Goal: Communication & Community: Answer question/provide support

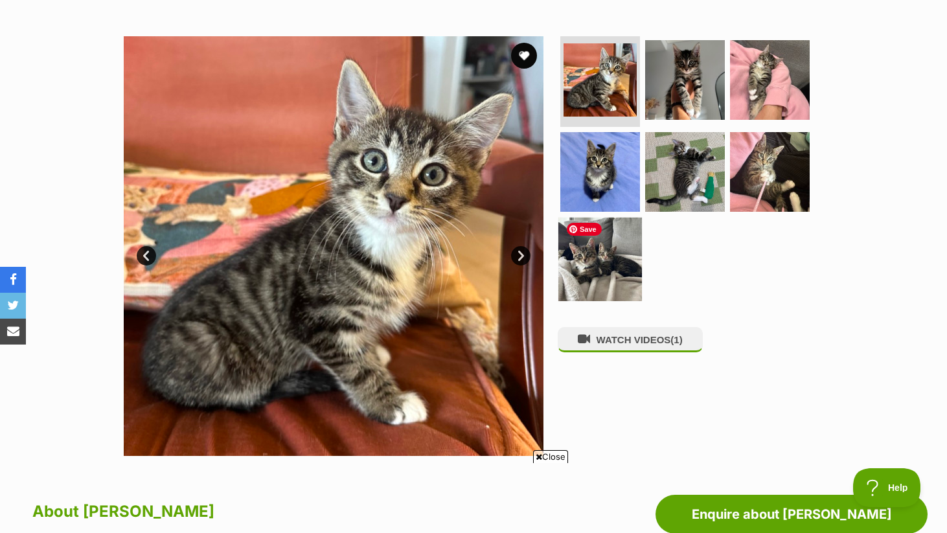
click at [590, 255] on img at bounding box center [601, 260] width 84 height 84
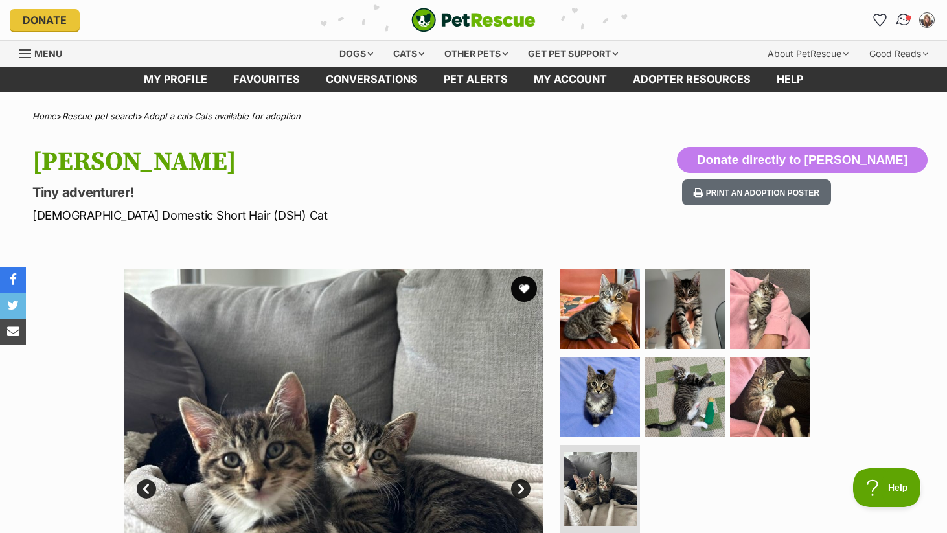
click at [900, 19] on img "Conversations" at bounding box center [903, 20] width 17 height 17
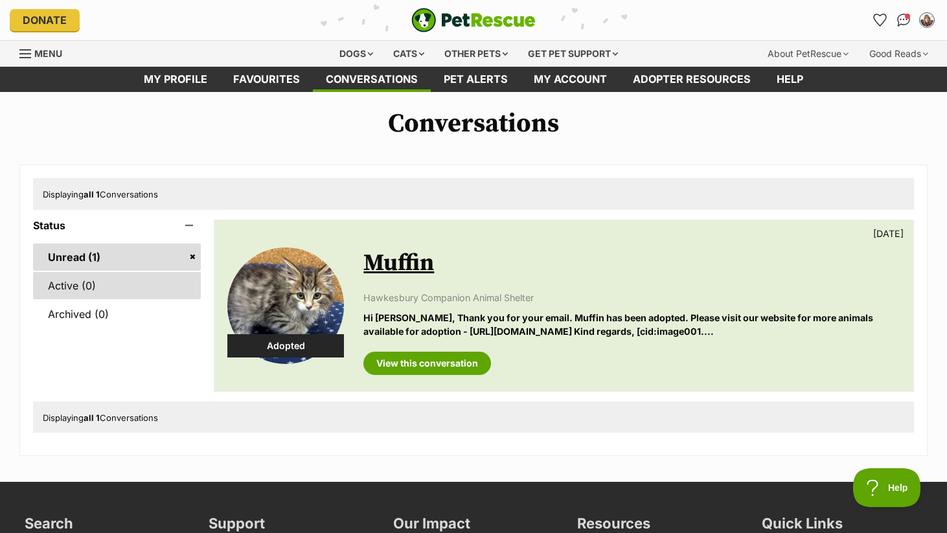
click at [71, 288] on link "Active (0)" at bounding box center [117, 285] width 168 height 27
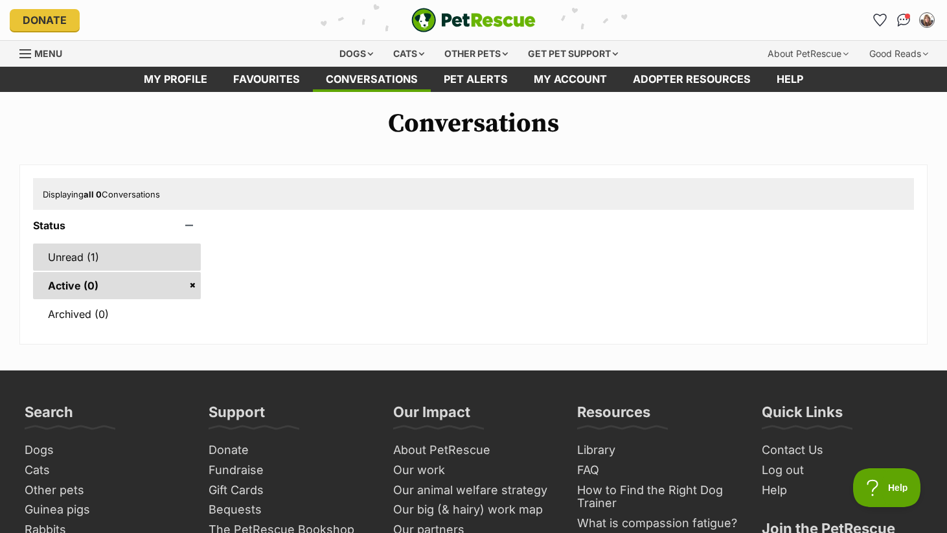
click at [98, 256] on link "Unread (1)" at bounding box center [117, 257] width 168 height 27
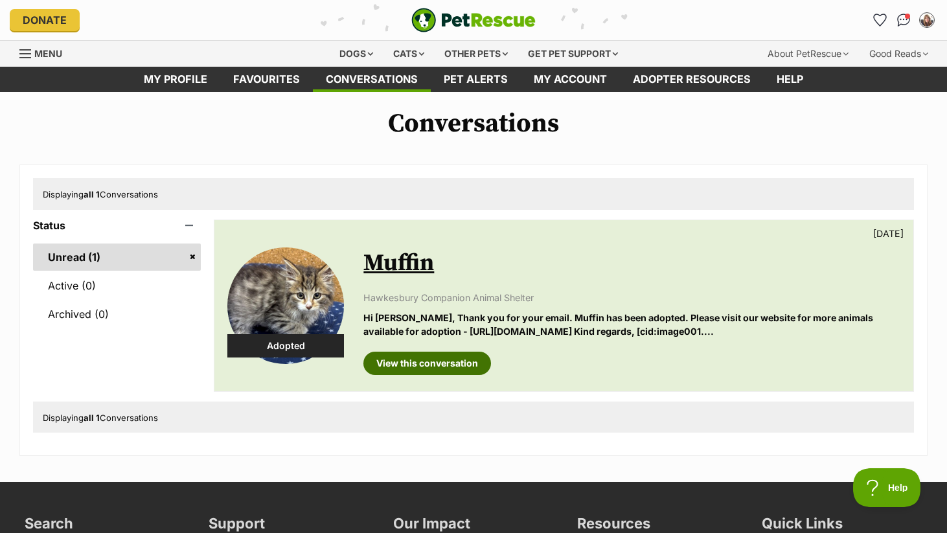
click at [436, 358] on link "View this conversation" at bounding box center [427, 363] width 128 height 23
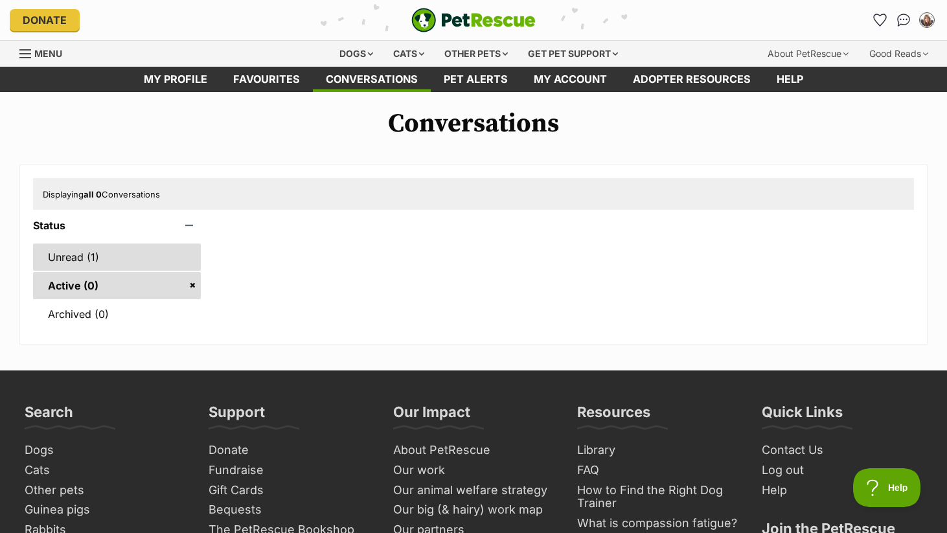
click at [121, 248] on link "Unread (1)" at bounding box center [117, 257] width 168 height 27
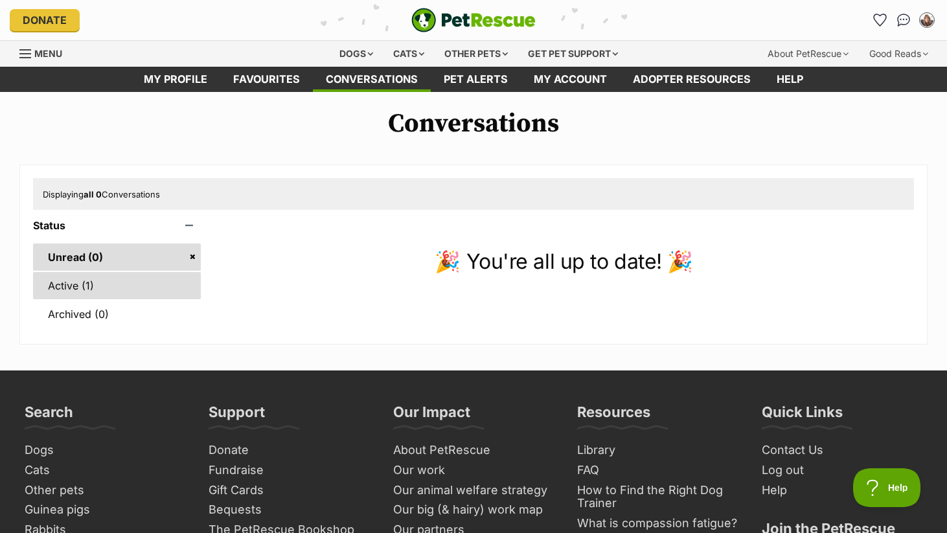
click at [103, 281] on link "Active (1)" at bounding box center [117, 285] width 168 height 27
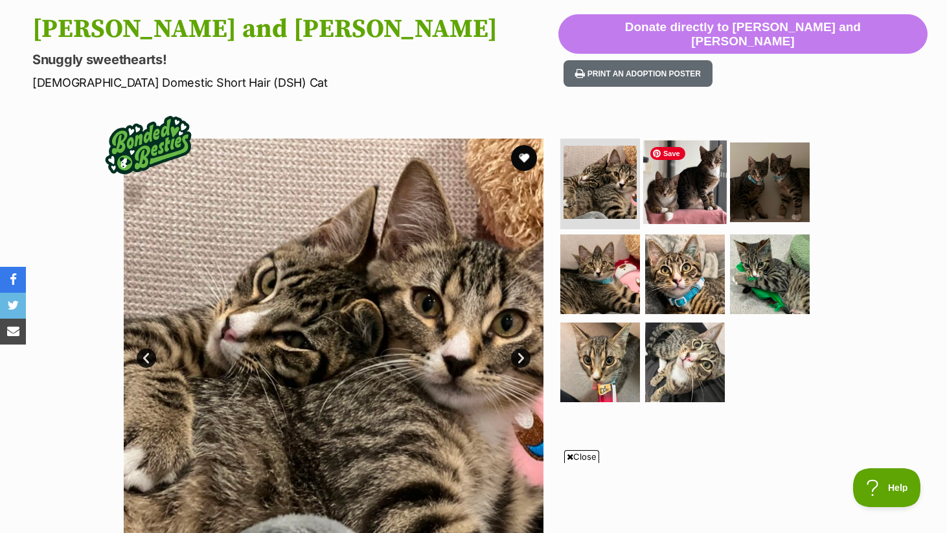
click at [688, 189] on img at bounding box center [685, 183] width 84 height 84
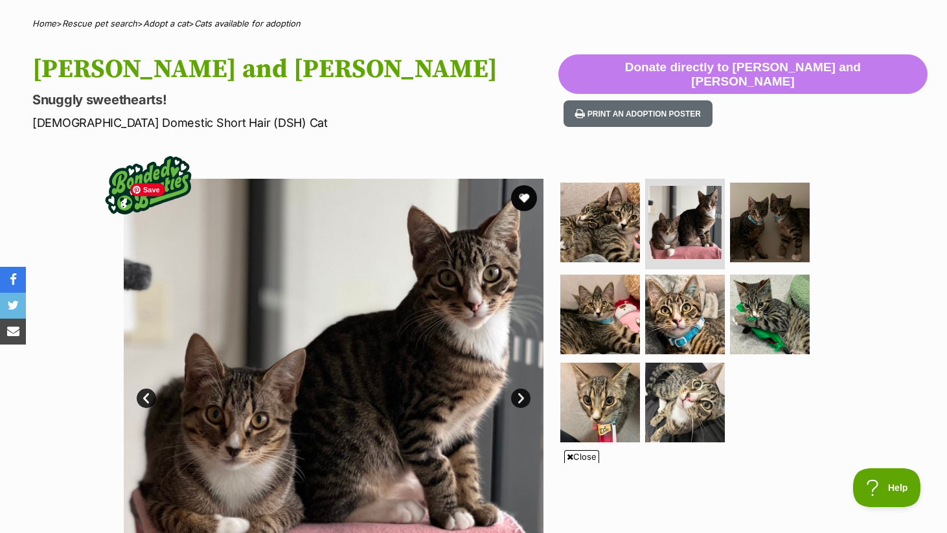
scroll to position [91, 0]
